Goal: Check status

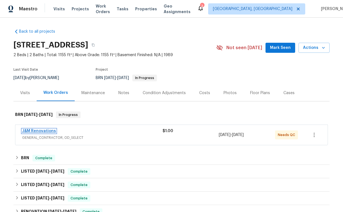
click at [44, 131] on link "J&M Renovations" at bounding box center [39, 131] width 34 height 4
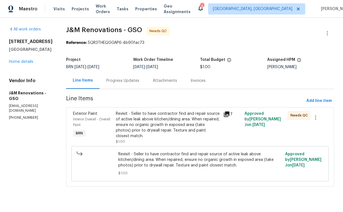
click at [114, 83] on div "Progress Updates" at bounding box center [122, 81] width 33 height 6
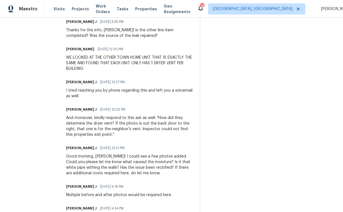
scroll to position [226, 0]
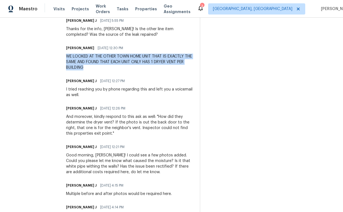
drag, startPoint x: 67, startPoint y: 56, endPoint x: 88, endPoint y: 65, distance: 23.4
click at [88, 65] on div "WE LOOKED AT THE OTHER TOWN HOME UNIT THAT IS EXACTLY THE SAME AND FOUND THAT E…" at bounding box center [129, 62] width 127 height 17
copy div "WE LOOKED AT THE OTHER TOWN HOME UNIT THAT IS EXACTLY THE SAME AND FOUND THAT E…"
